Goal: Check status: Check status

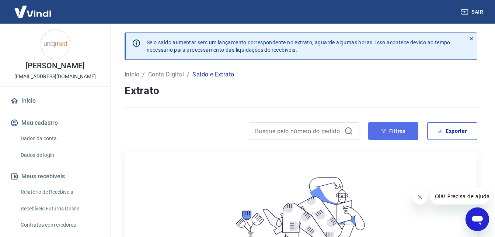
click at [398, 128] on button "Filtros" at bounding box center [393, 131] width 50 height 18
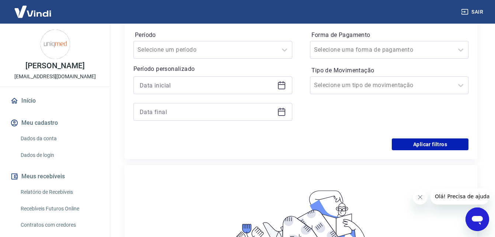
scroll to position [111, 0]
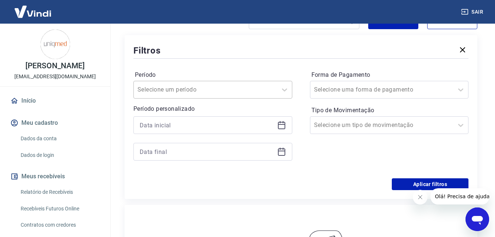
click at [219, 91] on div at bounding box center [206, 89] width 136 height 10
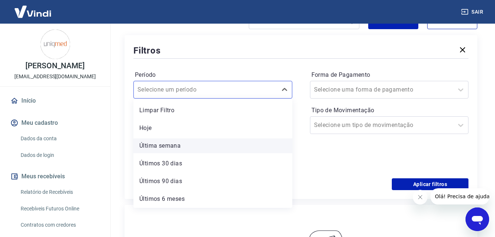
click at [178, 144] on div "Última semana" at bounding box center [213, 145] width 159 height 15
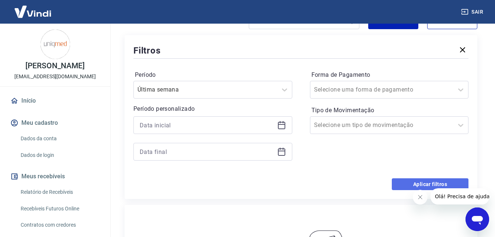
click at [402, 181] on button "Aplicar filtros" at bounding box center [430, 184] width 77 height 12
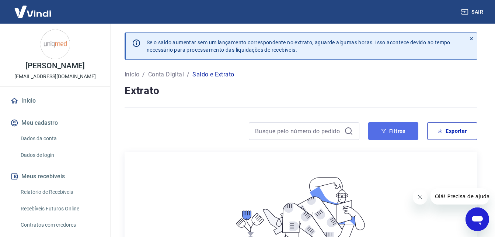
click at [380, 127] on button "Filtros" at bounding box center [393, 131] width 50 height 18
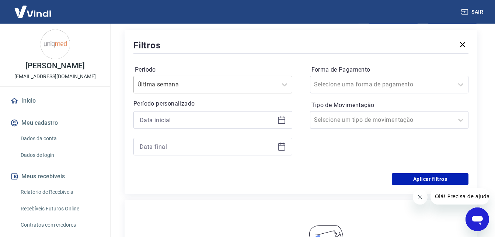
scroll to position [111, 0]
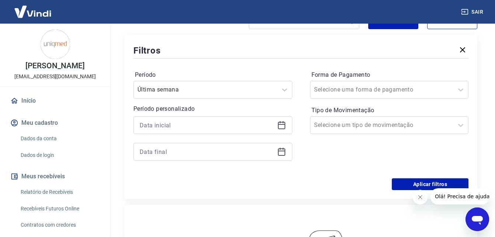
click at [286, 123] on icon at bounding box center [281, 125] width 9 height 9
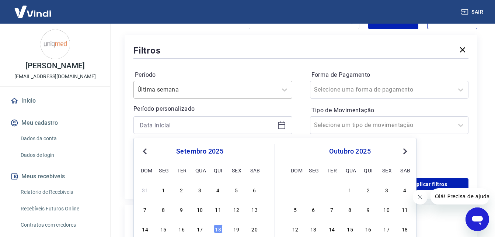
click at [202, 91] on input "Período" at bounding box center [175, 89] width 75 height 9
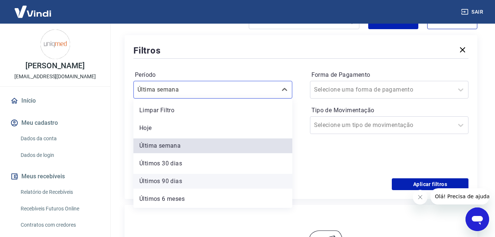
click at [185, 182] on div "Últimos 90 dias" at bounding box center [213, 181] width 159 height 15
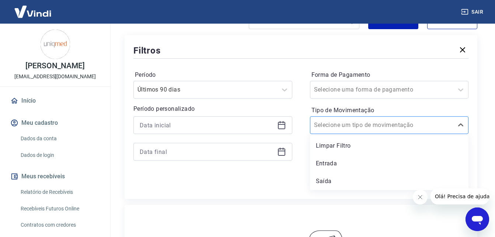
click at [386, 127] on div at bounding box center [382, 125] width 136 height 10
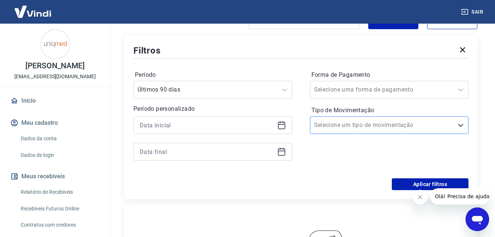
click at [386, 127] on div at bounding box center [382, 125] width 136 height 10
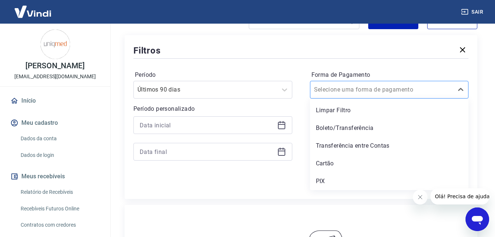
click at [358, 86] on input "Forma de Pagamento" at bounding box center [351, 89] width 75 height 9
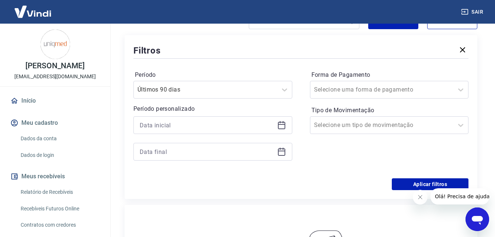
drag, startPoint x: 242, startPoint y: 173, endPoint x: 267, endPoint y: 171, distance: 25.2
click at [242, 173] on div "Período Últimos 90 dias Período personalizado Forma de Pagamento Selecione uma …" at bounding box center [301, 119] width 335 height 118
click at [403, 184] on button "Aplicar filtros" at bounding box center [430, 184] width 77 height 12
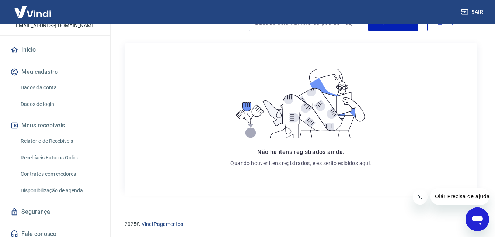
scroll to position [56, 0]
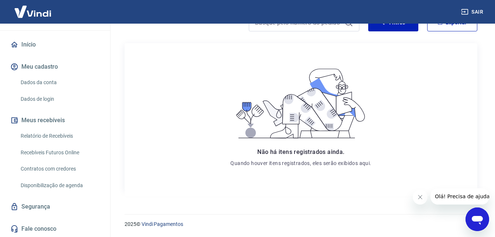
click at [55, 140] on link "Relatório de Recebíveis" at bounding box center [60, 135] width 84 height 15
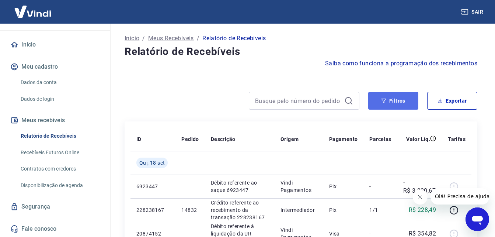
click at [394, 98] on button "Filtros" at bounding box center [393, 101] width 50 height 18
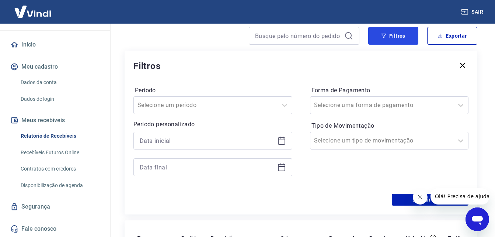
scroll to position [74, 0]
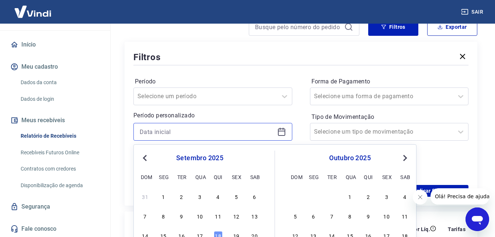
click at [208, 136] on input at bounding box center [207, 131] width 135 height 11
type input "1"
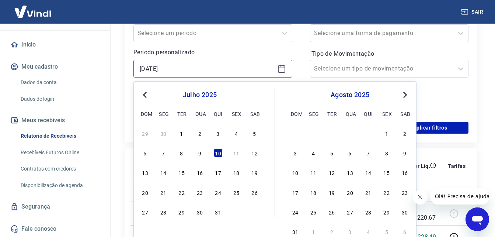
scroll to position [148, 0]
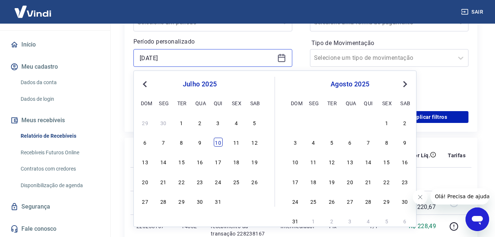
type input "[DATE]"
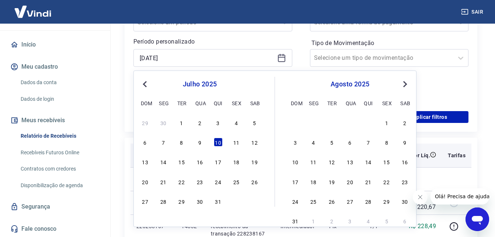
click at [217, 145] on div "10" at bounding box center [218, 142] width 9 height 9
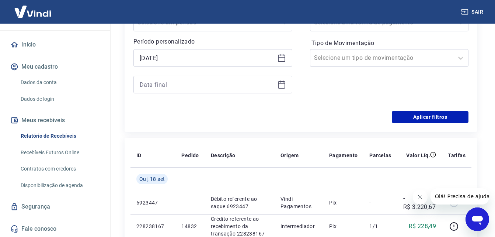
click at [184, 91] on div at bounding box center [213, 85] width 159 height 18
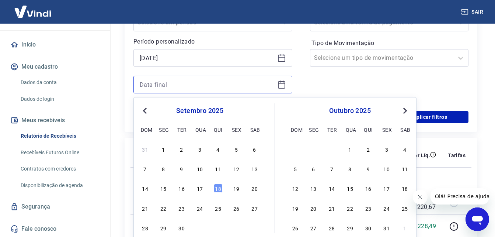
click at [184, 86] on input at bounding box center [207, 84] width 135 height 11
click at [146, 110] on span "Previous Month" at bounding box center [146, 110] width 0 height 8
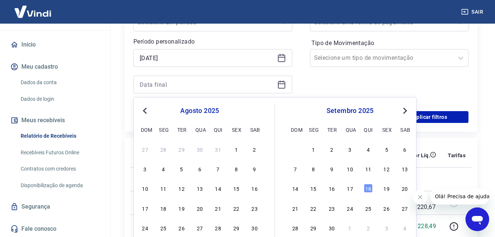
click at [146, 110] on span "Previous Month" at bounding box center [146, 110] width 0 height 8
click at [237, 168] on div "11" at bounding box center [236, 168] width 9 height 9
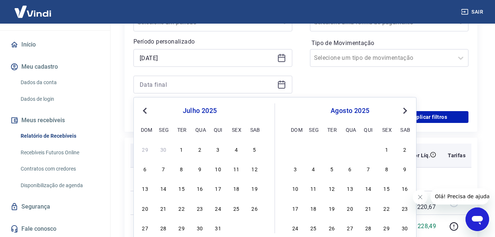
type input "[DATE]"
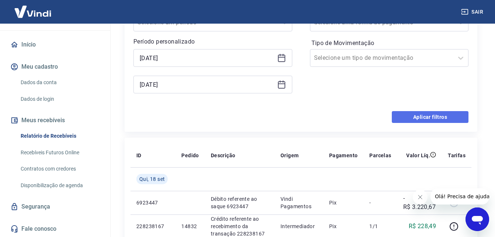
click at [397, 117] on button "Aplicar filtros" at bounding box center [430, 117] width 77 height 12
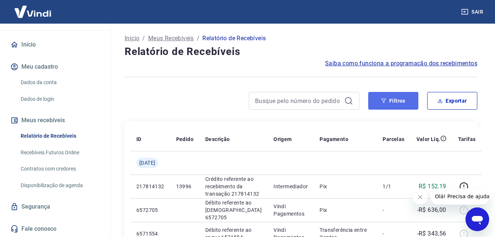
click at [386, 98] on button "Filtros" at bounding box center [393, 101] width 50 height 18
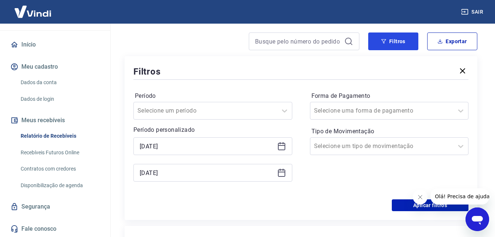
scroll to position [74, 0]
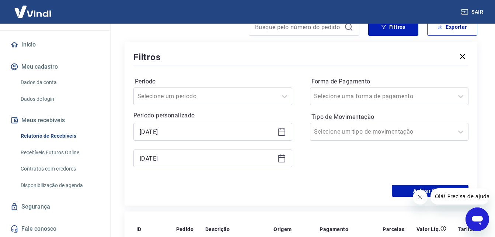
click at [284, 134] on icon at bounding box center [281, 131] width 9 height 9
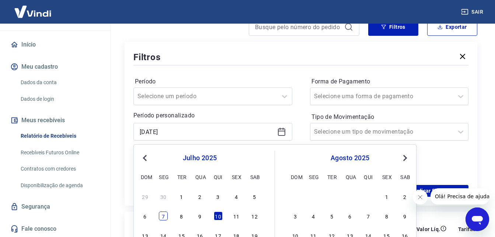
click at [160, 217] on div "7" at bounding box center [163, 215] width 9 height 9
type input "[DATE]"
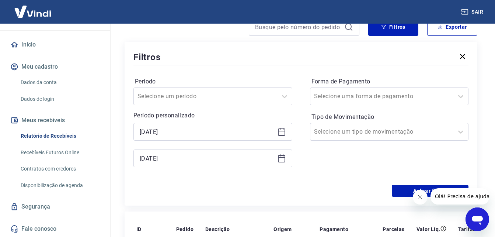
click at [284, 162] on icon at bounding box center [281, 158] width 7 height 7
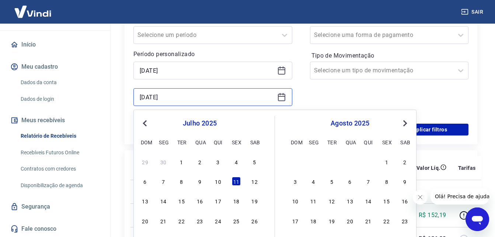
scroll to position [148, 0]
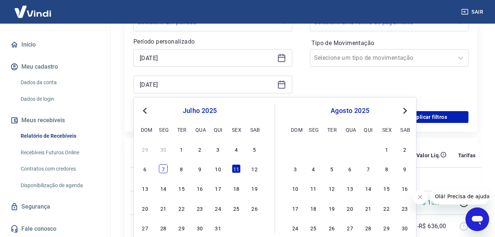
click at [160, 172] on div "7" at bounding box center [163, 168] width 9 height 9
type input "[DATE]"
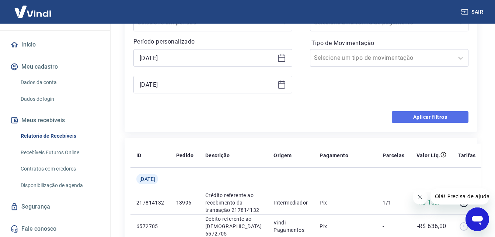
click at [419, 118] on button "Aplicar filtros" at bounding box center [430, 117] width 77 height 12
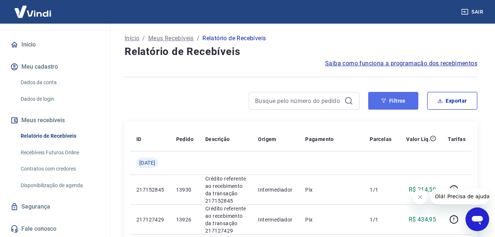
click at [394, 97] on button "Filtros" at bounding box center [393, 101] width 50 height 18
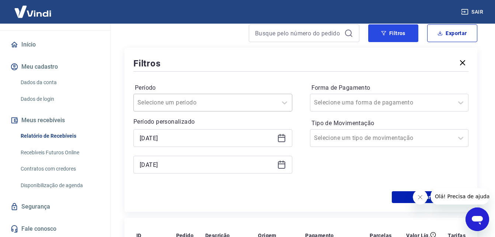
scroll to position [74, 0]
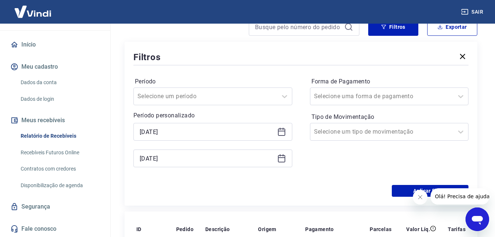
click at [281, 158] on icon at bounding box center [281, 157] width 7 height 1
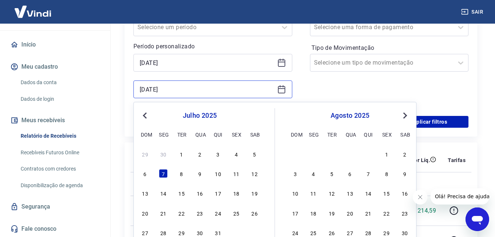
scroll to position [148, 0]
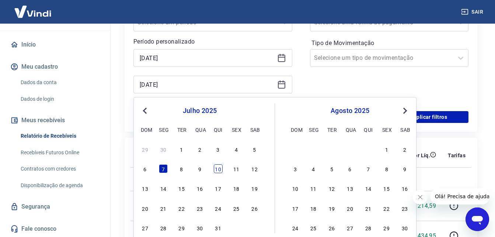
click at [220, 169] on div "10" at bounding box center [218, 168] width 9 height 9
type input "[DATE]"
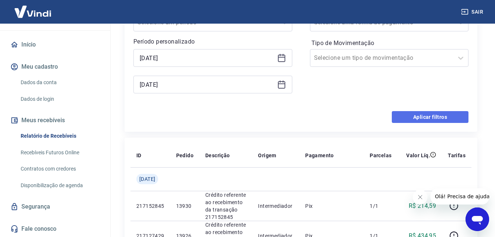
click at [436, 122] on button "Aplicar filtros" at bounding box center [430, 117] width 77 height 12
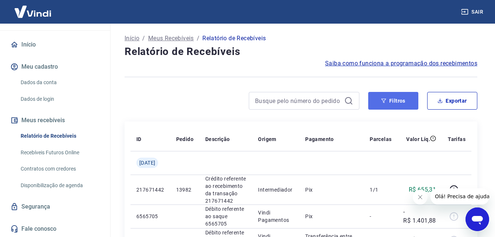
click at [384, 97] on button "Filtros" at bounding box center [393, 101] width 50 height 18
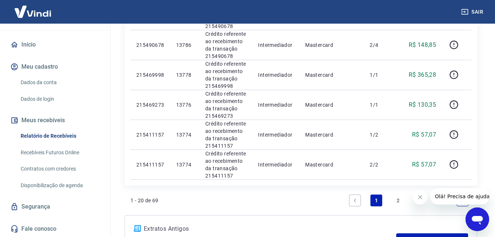
scroll to position [912, 0]
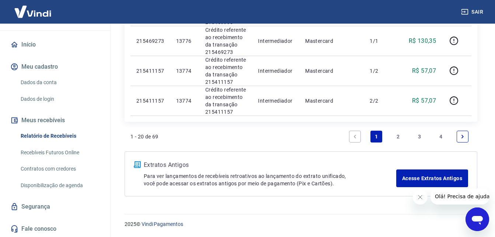
click at [395, 139] on link "2" at bounding box center [398, 137] width 12 height 12
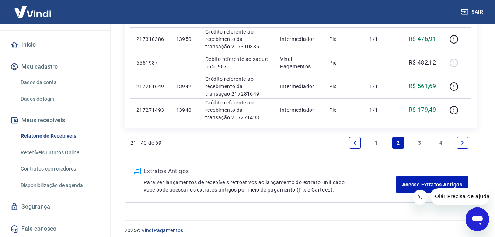
scroll to position [718, 0]
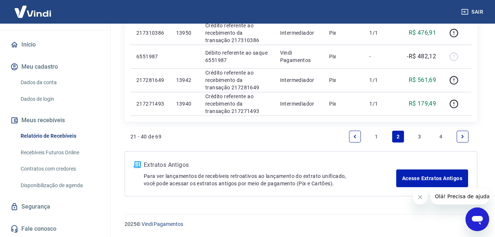
click at [441, 135] on link "4" at bounding box center [442, 137] width 12 height 12
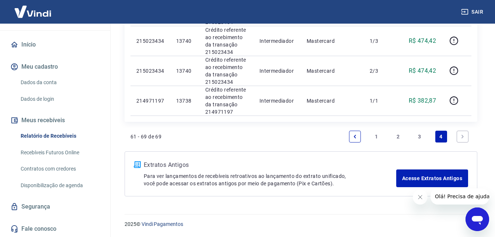
click at [420, 135] on link "3" at bounding box center [420, 137] width 12 height 12
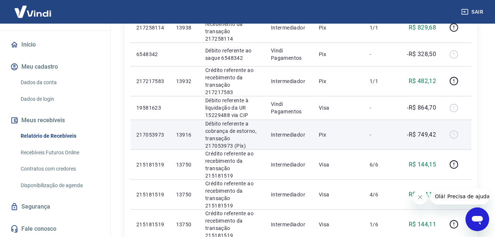
scroll to position [327, 0]
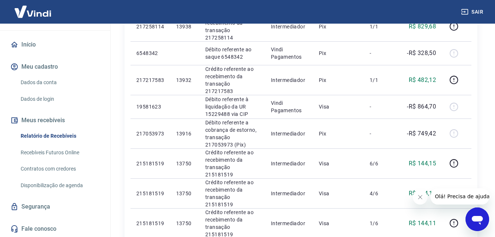
click at [416, 197] on button "Fechar mensagem da empresa" at bounding box center [420, 197] width 15 height 15
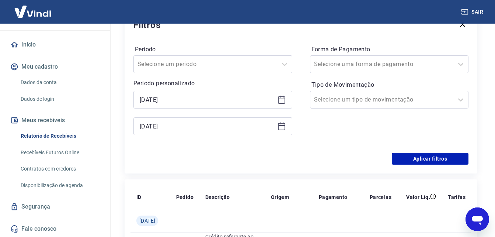
scroll to position [105, 0]
click at [281, 99] on icon at bounding box center [281, 99] width 7 height 1
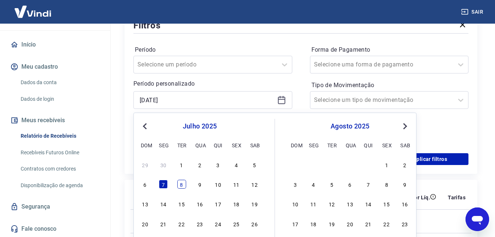
click at [182, 183] on div "8" at bounding box center [181, 184] width 9 height 9
type input "[DATE]"
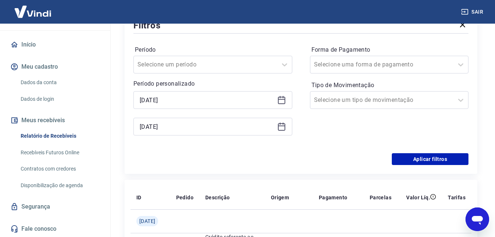
click at [284, 125] on icon at bounding box center [281, 125] width 7 height 1
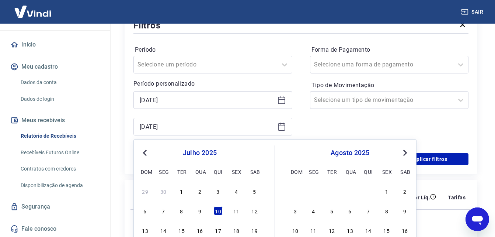
drag, startPoint x: 181, startPoint y: 212, endPoint x: 204, endPoint y: 155, distance: 61.6
click at [180, 212] on div "8" at bounding box center [181, 210] width 9 height 9
type input "[DATE]"
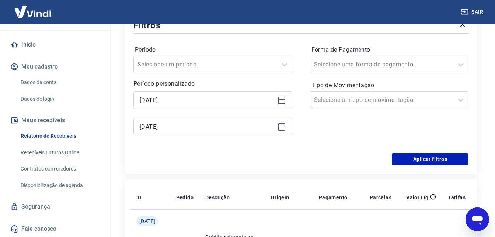
click at [410, 153] on div "Período Selecione um período Período personalizado Selected date: [DATE] [DATE]…" at bounding box center [301, 94] width 335 height 118
drag, startPoint x: 408, startPoint y: 154, endPoint x: 387, endPoint y: 83, distance: 73.9
click at [408, 155] on button "Aplicar filtros" at bounding box center [430, 159] width 77 height 12
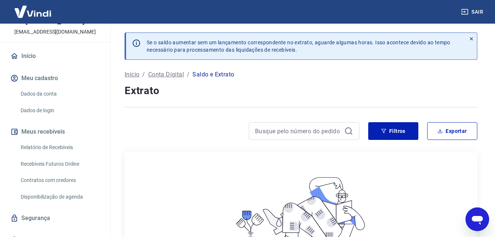
scroll to position [56, 0]
